Goal: Find specific page/section

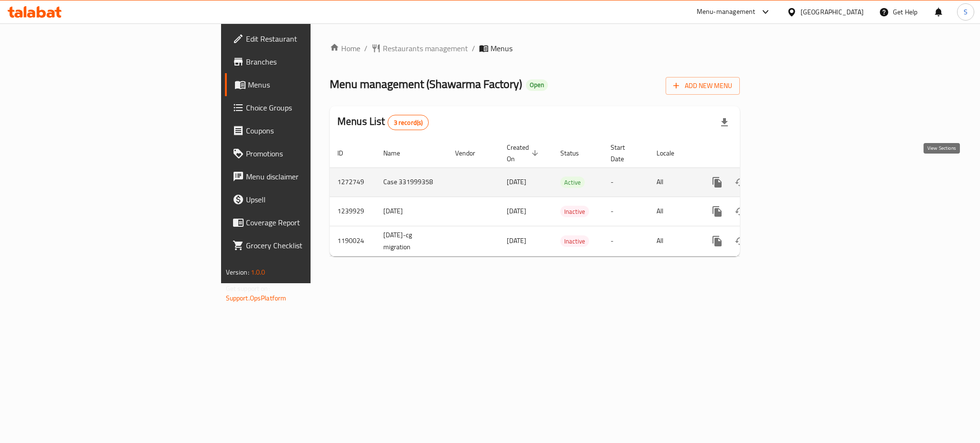
click at [792, 177] on icon "enhanced table" at bounding box center [786, 182] width 11 height 11
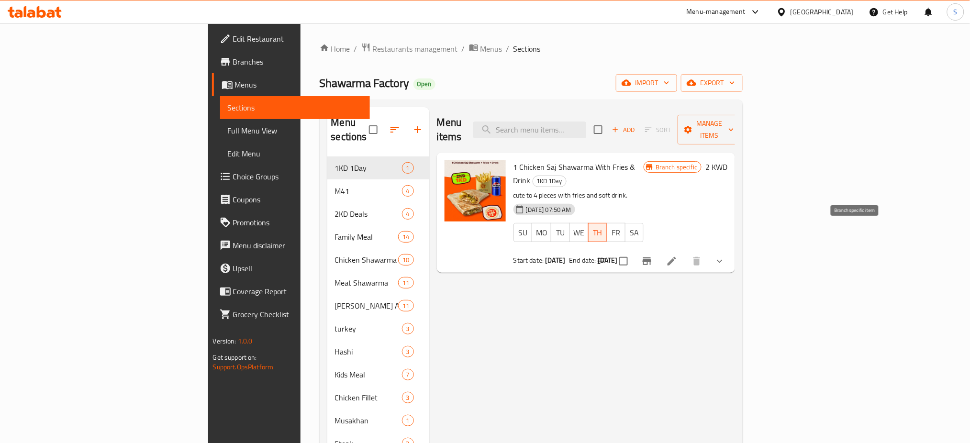
click at [653, 256] on icon "Branch-specific-item" at bounding box center [646, 261] width 11 height 11
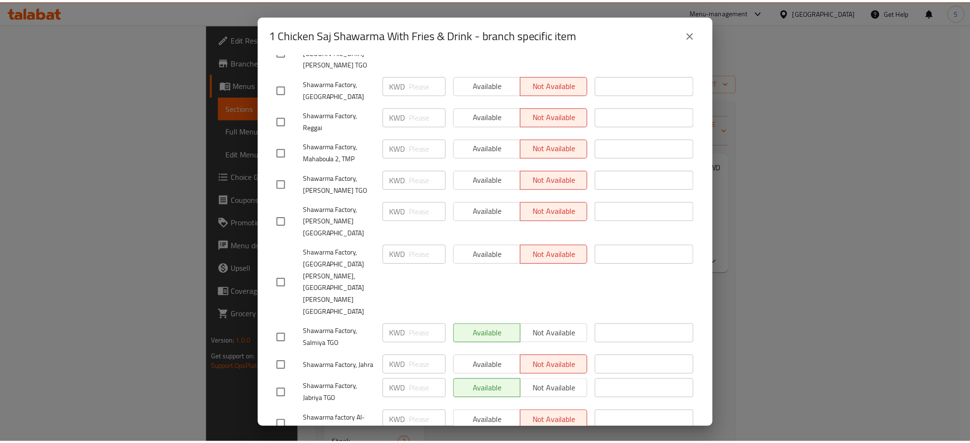
scroll to position [409, 0]
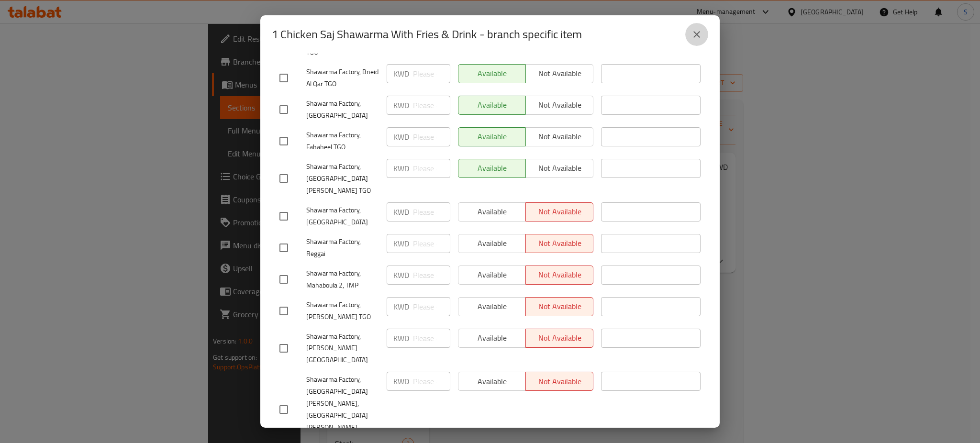
click at [700, 34] on icon "close" at bounding box center [696, 34] width 11 height 11
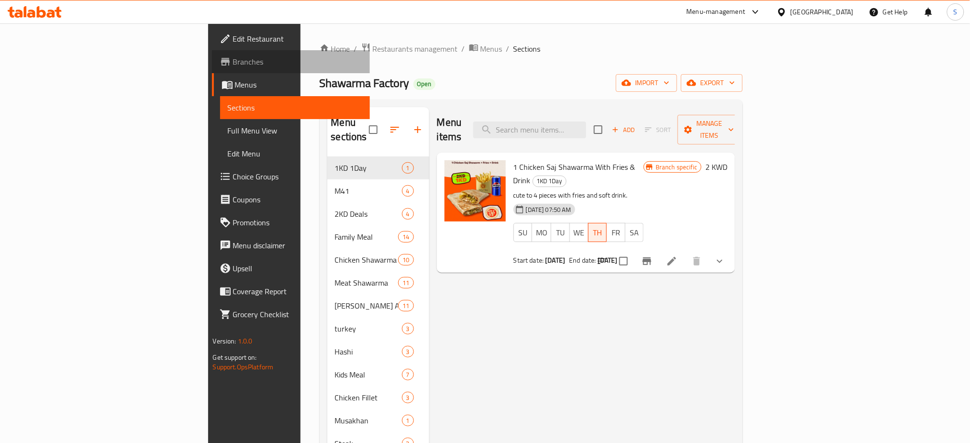
click at [233, 62] on span "Branches" at bounding box center [298, 61] width 130 height 11
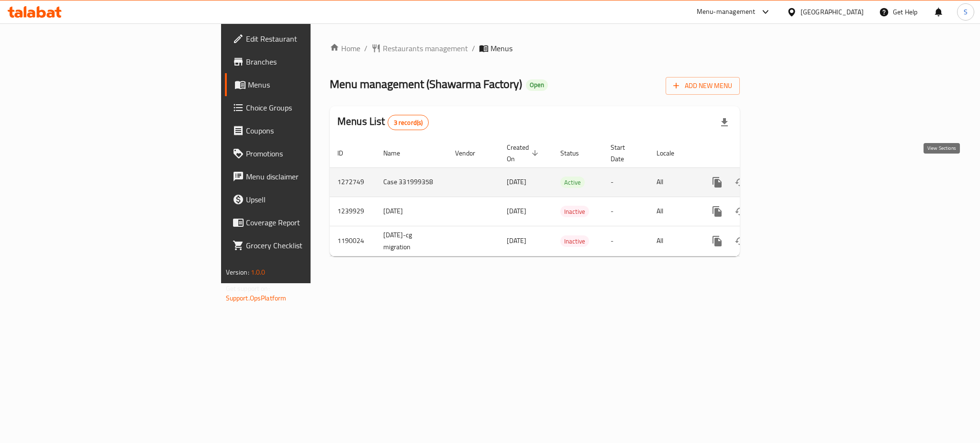
click at [791, 178] on icon "enhanced table" at bounding box center [786, 182] width 9 height 9
